Goal: Information Seeking & Learning: Find specific fact

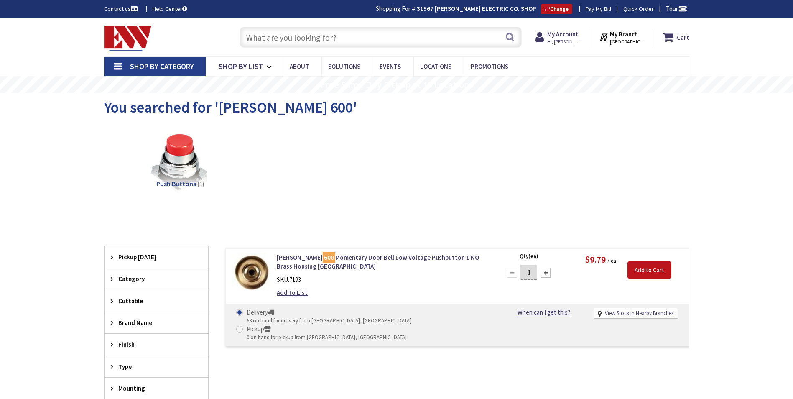
click at [275, 38] on input "text" at bounding box center [381, 37] width 282 height 21
type input "STRUT 1-5/8"X1-5/8""
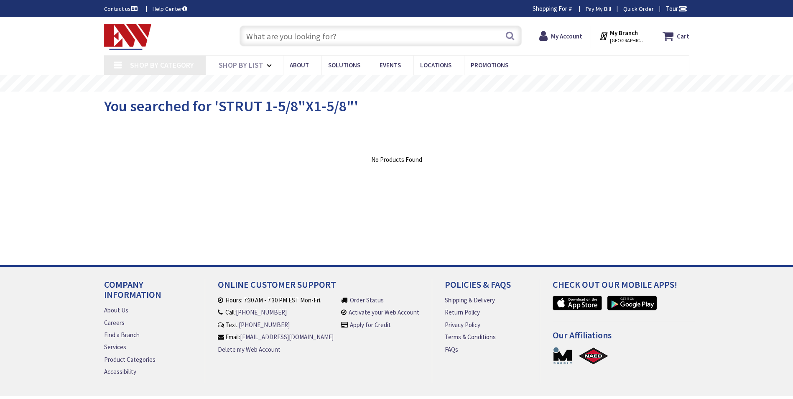
type input "CT-[GEOGRAPHIC_DATA], [GEOGRAPHIC_DATA]"
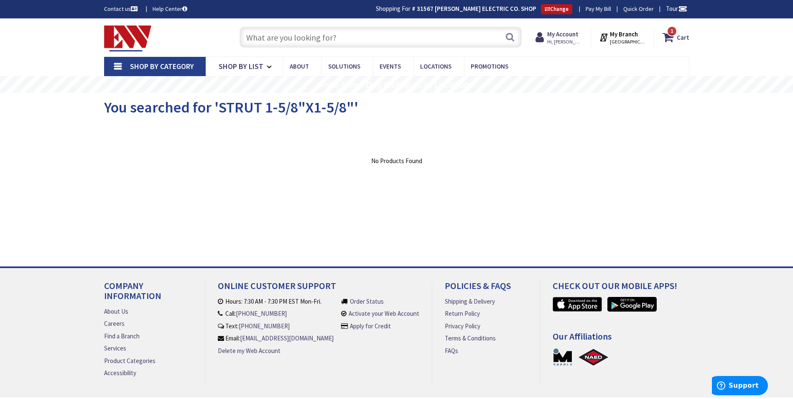
drag, startPoint x: 286, startPoint y: 26, endPoint x: 282, endPoint y: 33, distance: 7.7
click at [285, 27] on div "Search" at bounding box center [378, 36] width 286 height 27
click at [275, 36] on input "text" at bounding box center [381, 37] width 282 height 21
paste input "STRUT 1-5/8"X1-5/8" 12GA GALV SLOTTED CHANNEL 10'"
drag, startPoint x: 442, startPoint y: 35, endPoint x: 293, endPoint y: 36, distance: 148.9
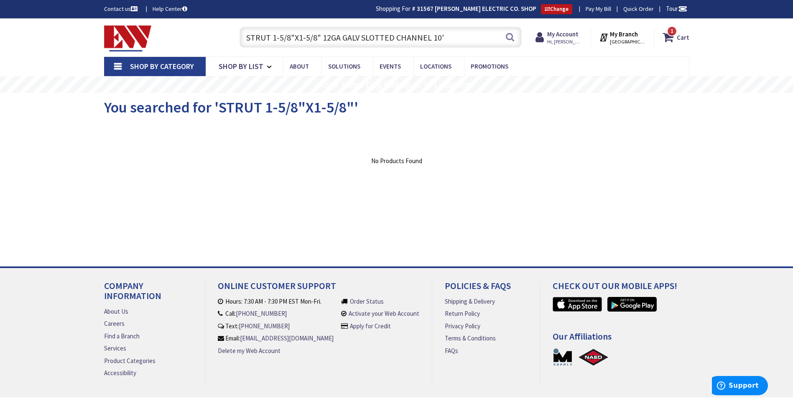
click at [293, 36] on input "STRUT 1-5/8"X1-5/8" 12GA GALV SLOTTED CHANNEL 10'" at bounding box center [381, 37] width 282 height 21
type input "STRUT 1-5/8""
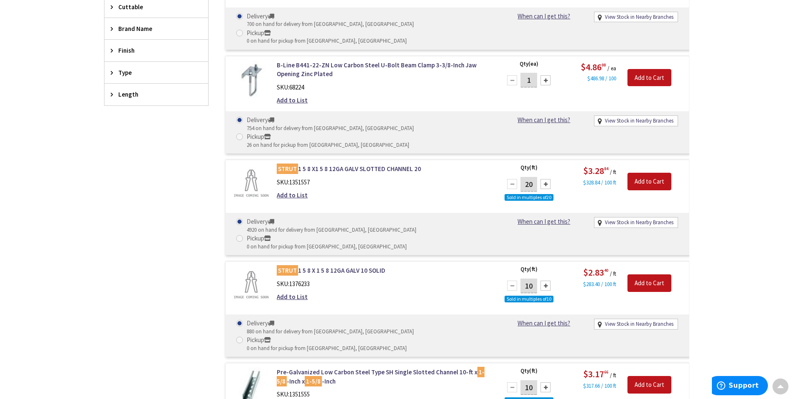
scroll to position [336, 0]
